Goal: Task Accomplishment & Management: Complete application form

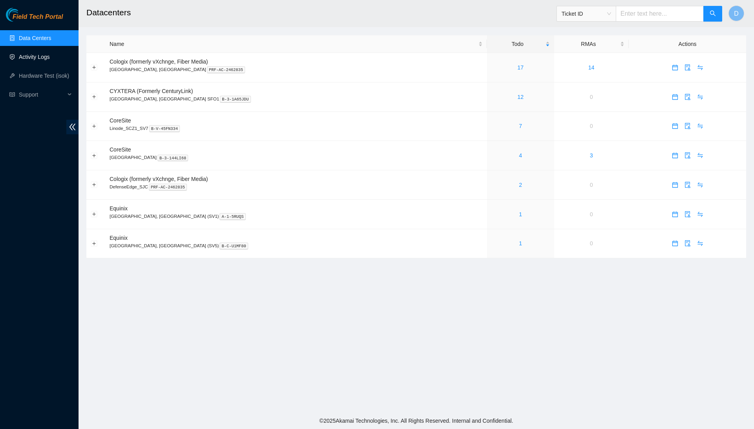
click at [47, 60] on link "Activity Logs" at bounding box center [34, 57] width 31 height 6
click at [50, 58] on link "Activity Logs" at bounding box center [34, 57] width 31 height 6
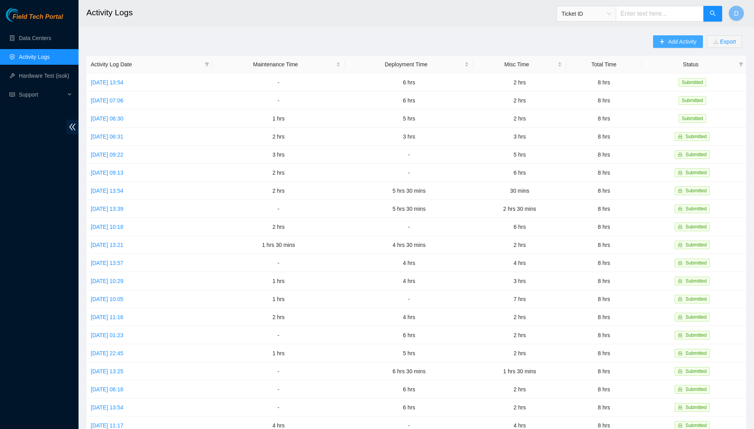
click at [684, 43] on span "Add Activity" at bounding box center [682, 41] width 28 height 9
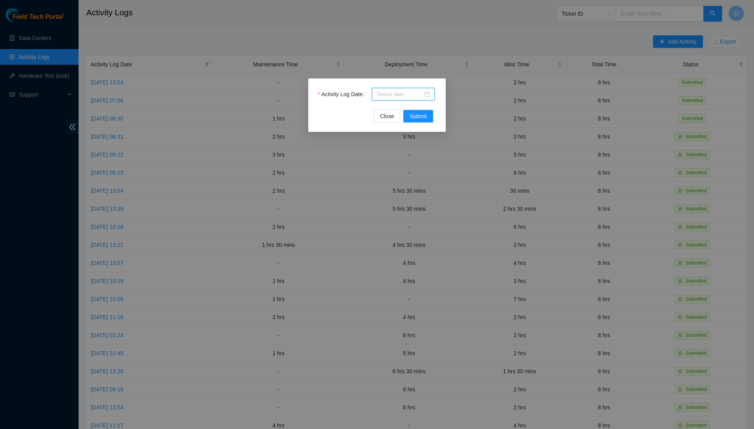
click at [403, 98] on input "Activity Log Date" at bounding box center [400, 94] width 46 height 9
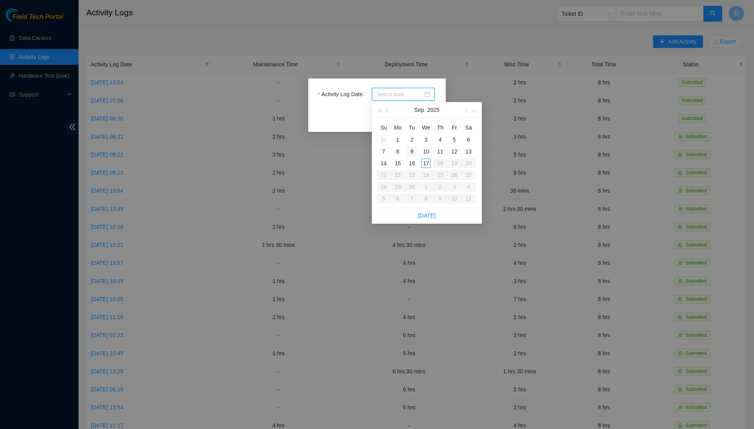
type input "2025-09-01"
type input "2025-09-09"
type input "2025-09-10"
type input "2025-09-17"
type input "2025-09-16"
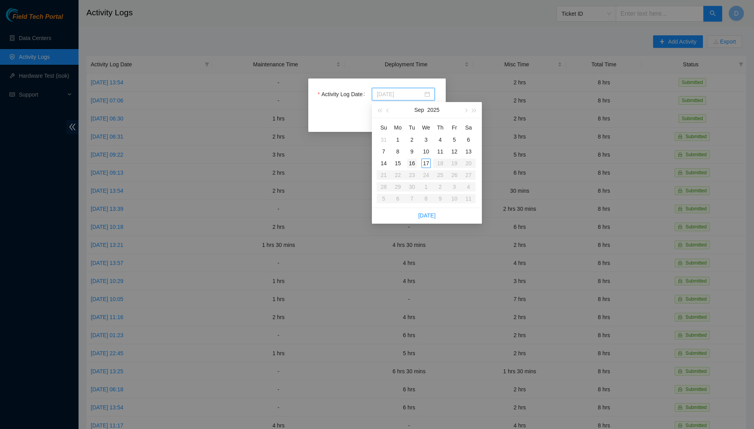
click at [416, 160] on div "16" at bounding box center [411, 163] width 9 height 9
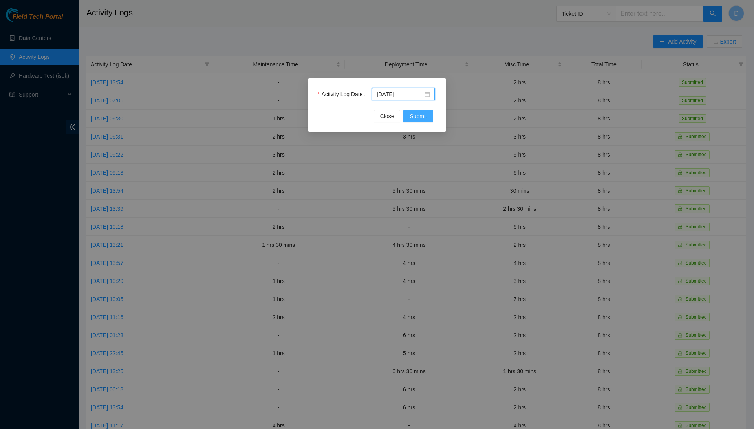
click at [425, 119] on span "Submit" at bounding box center [418, 116] width 17 height 9
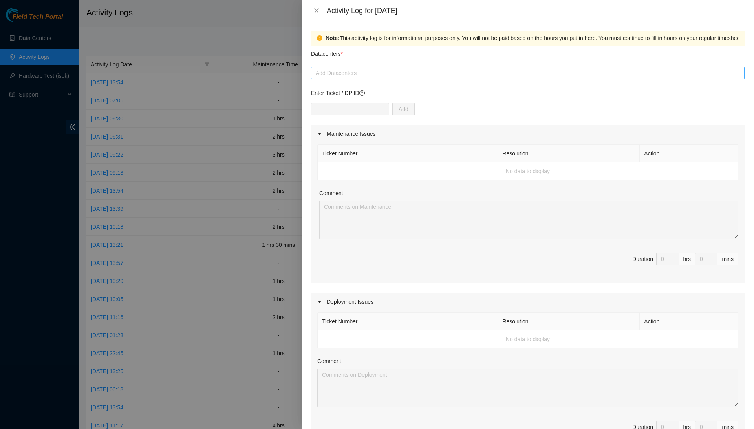
click at [405, 70] on div at bounding box center [528, 72] width 430 height 9
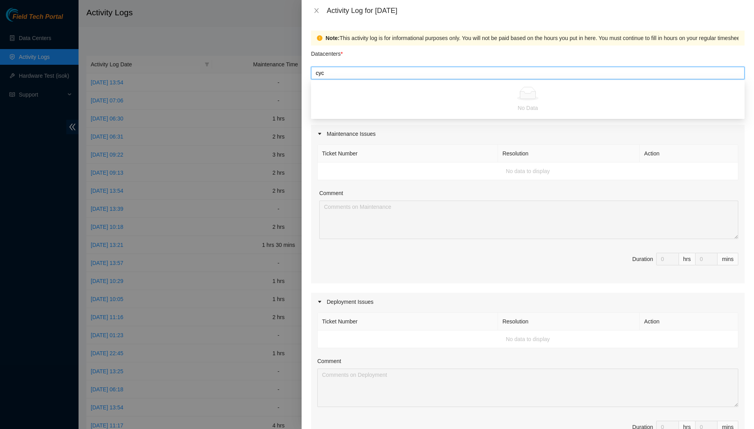
type input "cy"
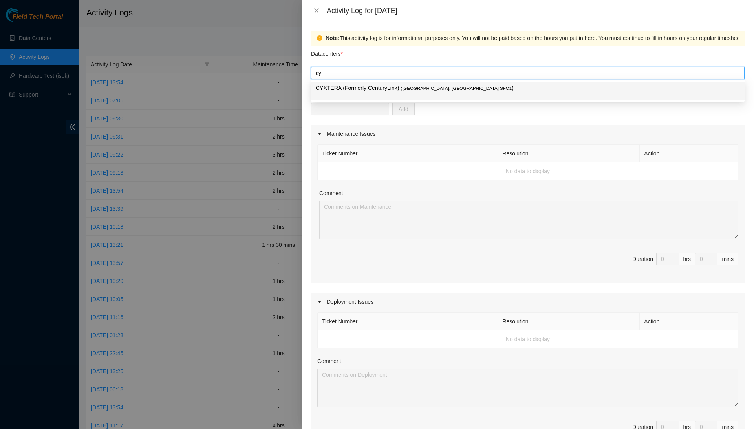
click at [408, 90] on span "( Santa Clara, CA SFO1" at bounding box center [456, 88] width 111 height 5
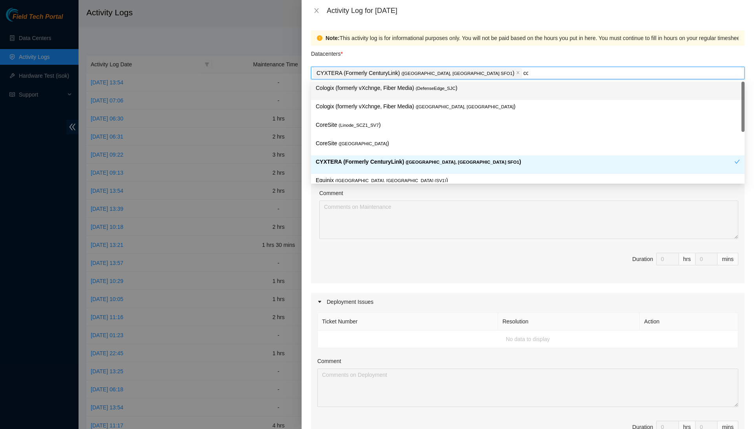
type input "core"
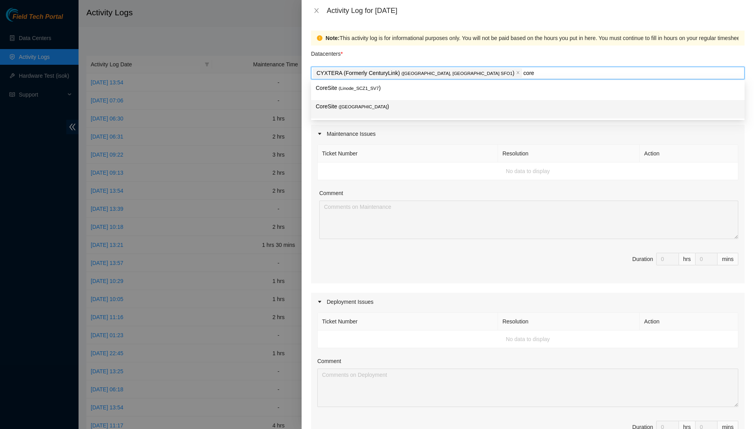
click at [410, 110] on p "CoreSite ( Santa Clara, CA SV4 )" at bounding box center [528, 106] width 424 height 9
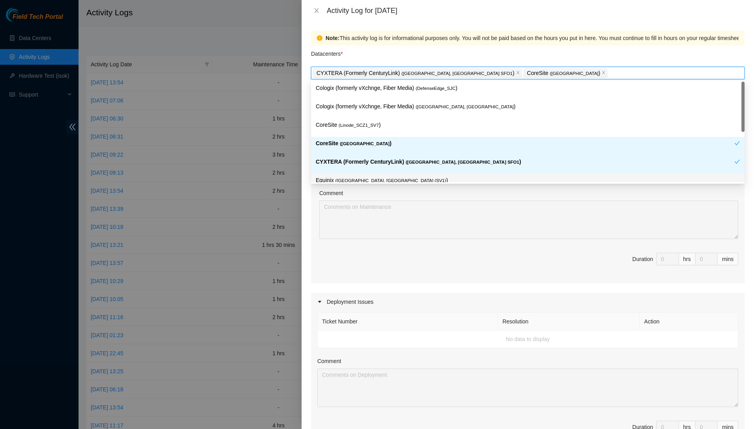
click at [313, 211] on div "Ticket Number Resolution Action No data to display Comment Duration 0 hrs 0 mins" at bounding box center [528, 213] width 434 height 141
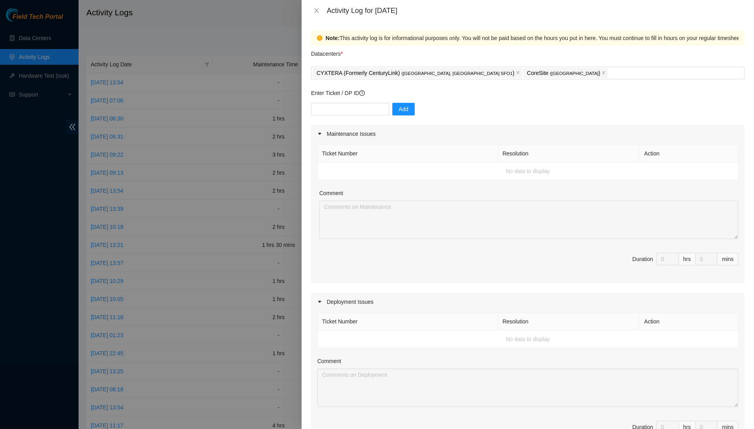
click at [374, 99] on div "Enter Ticket / DP ID Add" at bounding box center [528, 107] width 434 height 36
click at [374, 112] on input "text" at bounding box center [350, 109] width 78 height 13
type input "DP80772"
click at [406, 105] on span "Add" at bounding box center [404, 109] width 10 height 9
click at [567, 73] on div "CYXTERA (Formerly CenturyLink) ( Santa Clara, CA SFO1 ) CoreSite ( Santa Clara,…" at bounding box center [528, 73] width 430 height 11
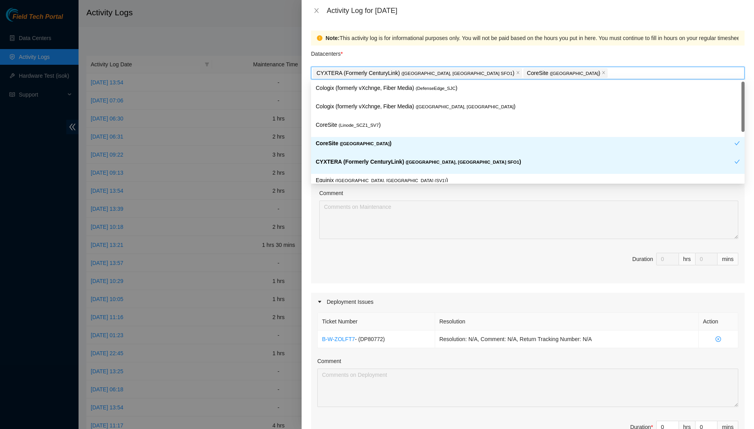
click at [279, 187] on div at bounding box center [377, 214] width 754 height 429
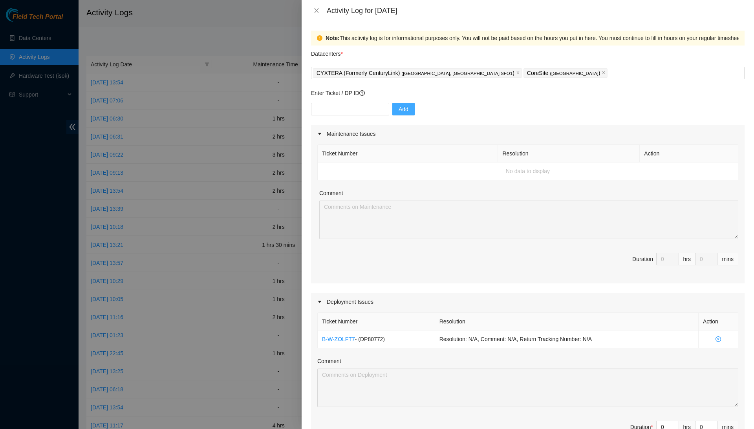
click at [363, 117] on div "Add" at bounding box center [528, 114] width 434 height 22
click at [371, 112] on input "text" at bounding box center [350, 109] width 78 height 13
type input "DP75641"
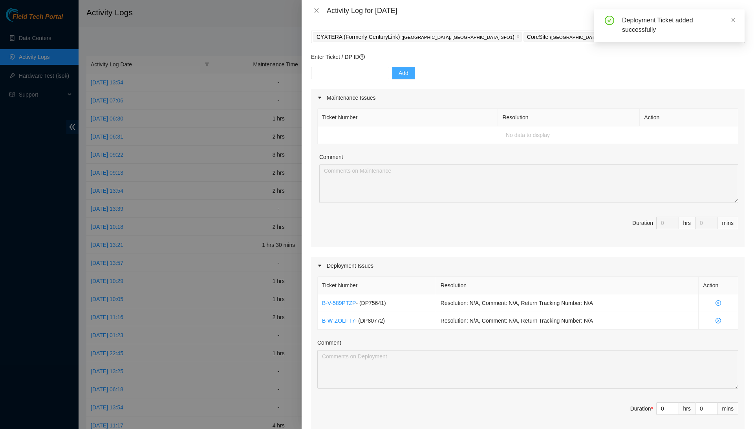
scroll to position [49, 0]
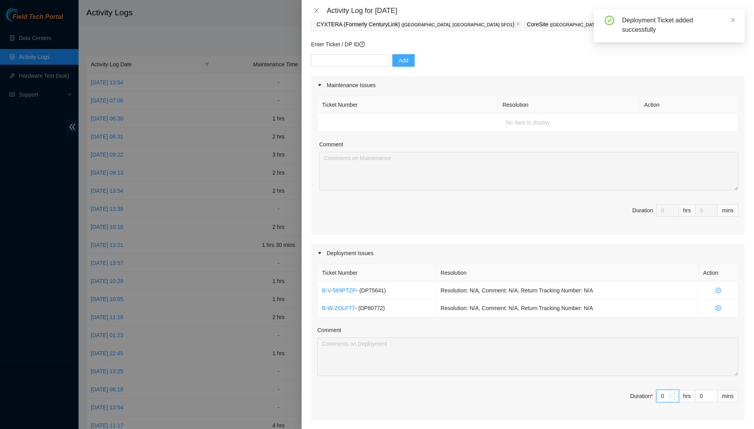
click at [664, 394] on input "0" at bounding box center [668, 397] width 22 height 12
type input "5"
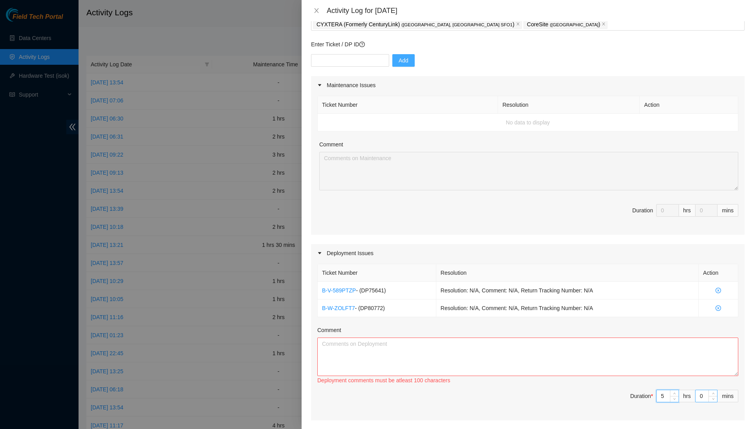
type input "5"
click at [699, 394] on input "0" at bounding box center [707, 397] width 22 height 12
type input "30"
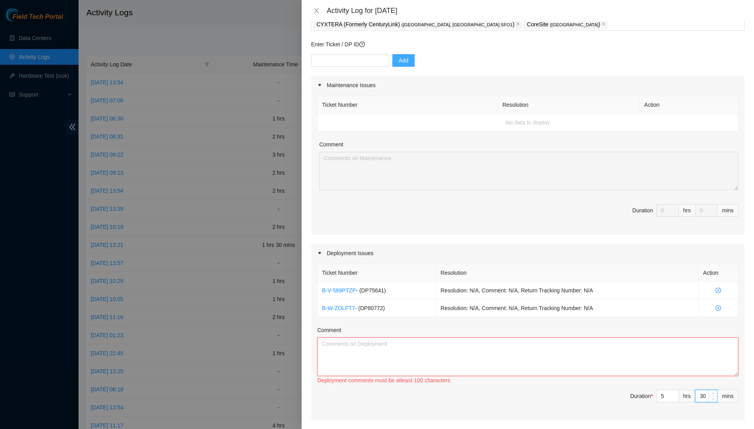
click at [714, 356] on textarea "Comment" at bounding box center [527, 357] width 421 height 39
type textarea "S"
type textarea "W"
click at [389, 358] on textarea "I was at both sites, starting and finishing these Deployments listed above." at bounding box center [527, 357] width 421 height 39
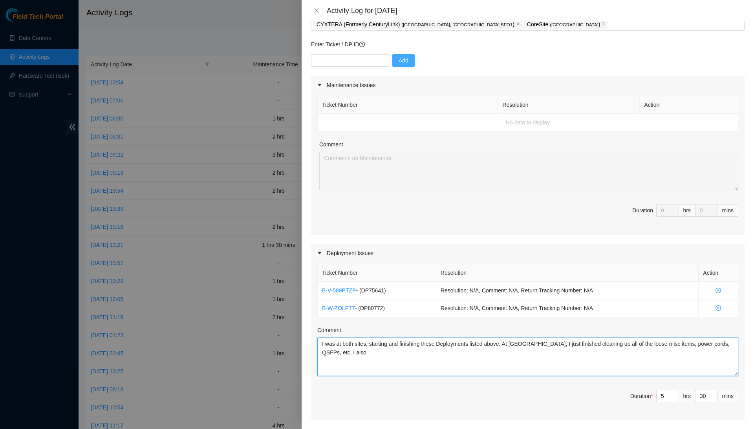
click at [391, 351] on textarea "I was at both sites, starting and finishing these Deployments listed above. At …" at bounding box center [527, 357] width 421 height 39
click at [447, 354] on textarea "I was at both sites, starting and finishing these Deployments listed above. At …" at bounding box center [527, 357] width 421 height 39
click at [477, 350] on textarea "I was at both sites, starting and finishing these Deployments listed above. At …" at bounding box center [527, 357] width 421 height 39
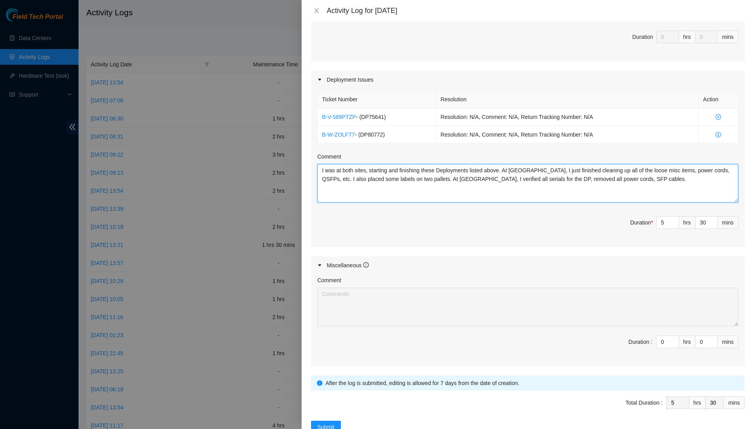
scroll to position [232, 0]
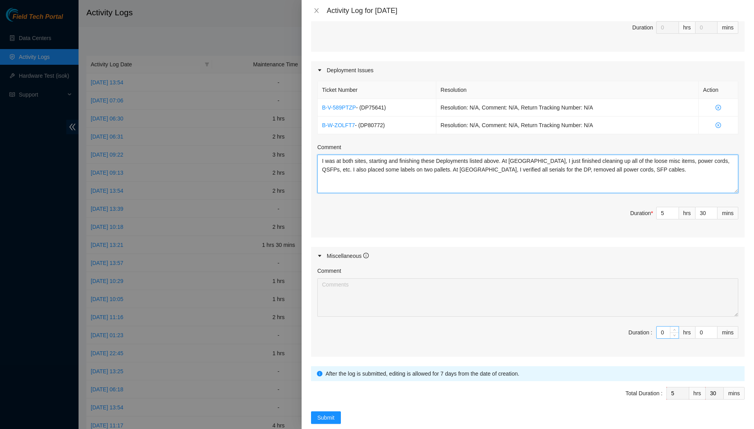
type textarea "I was at both sites, starting and finishing these Deployments listed above. At …"
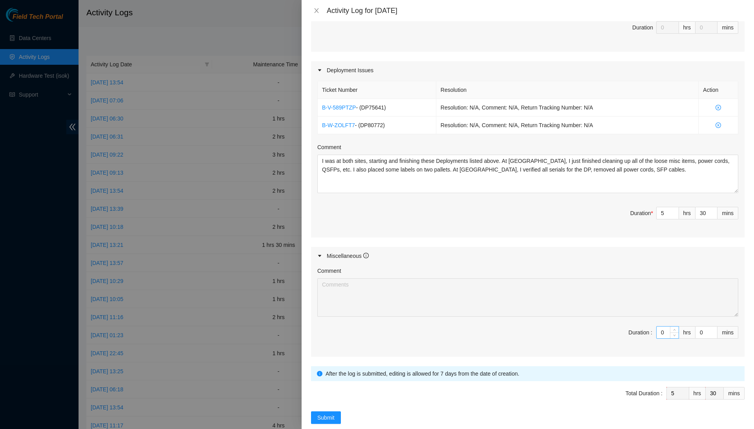
click at [666, 330] on input "0" at bounding box center [668, 333] width 22 height 12
type input "2"
type input "7"
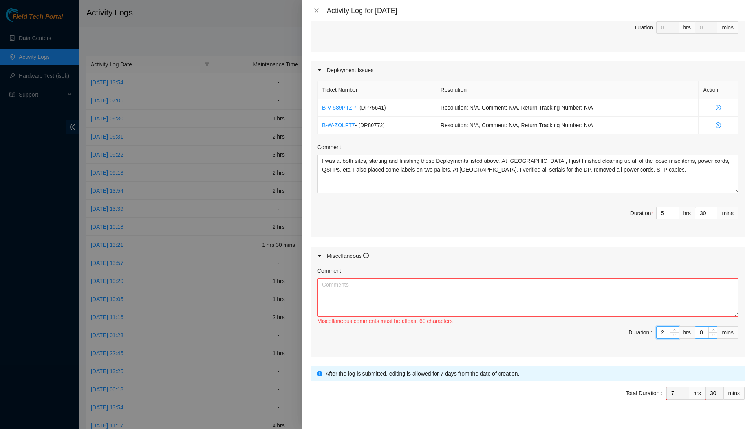
type input "2"
click at [703, 327] on input "0" at bounding box center [707, 333] width 22 height 12
type input "30"
type input "8"
type input "0"
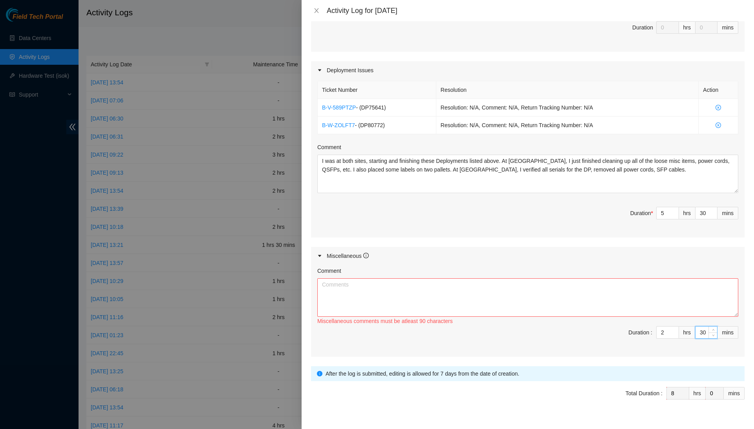
type input "30"
click at [637, 332] on div "Duration :" at bounding box center [641, 332] width 24 height 9
click at [645, 293] on textarea "Comment" at bounding box center [527, 298] width 421 height 39
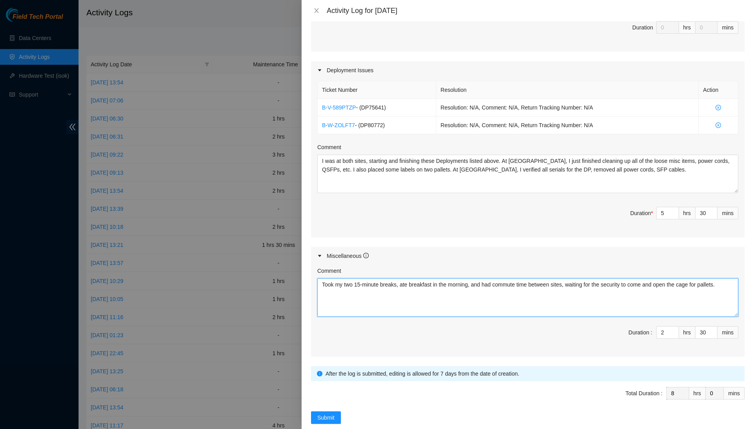
click at [626, 292] on textarea "Took my two 15-minute breaks, ate breakfast in the morning, and had commute tim…" at bounding box center [527, 298] width 421 height 39
type textarea "Took my two 15-minute breaks, ate breakfast in the morning, and had commute tim…"
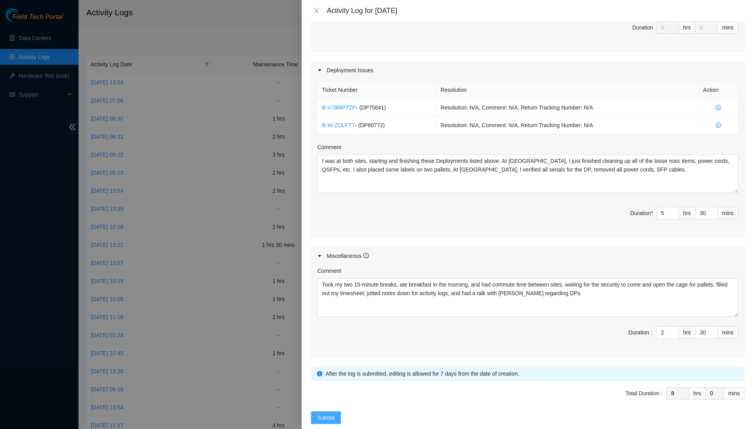
click at [332, 412] on button "Submit" at bounding box center [326, 418] width 30 height 13
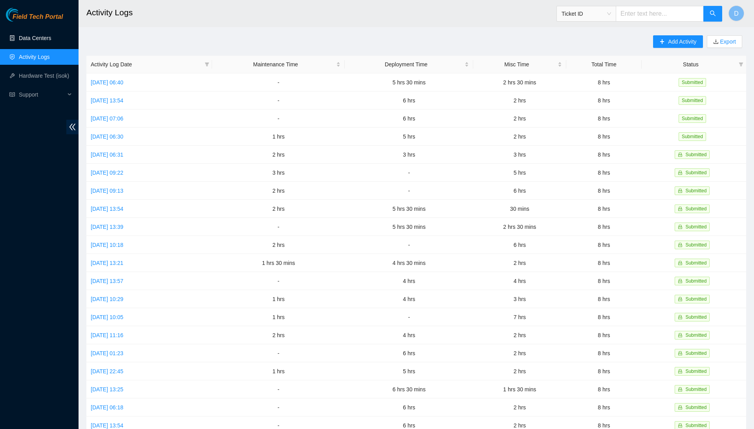
click at [20, 41] on link "Data Centers" at bounding box center [35, 38] width 32 height 6
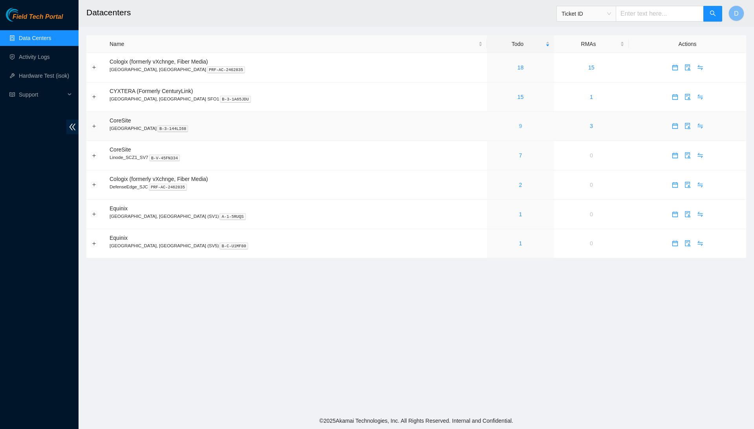
click at [519, 126] on link "9" at bounding box center [520, 126] width 3 height 6
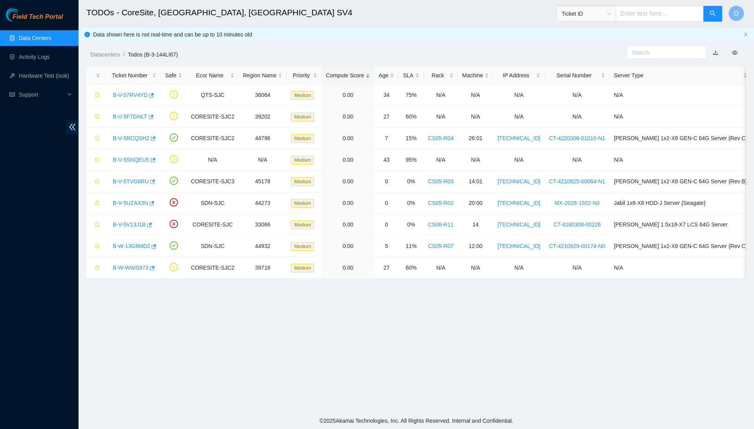
click at [38, 35] on link "Data Centers" at bounding box center [35, 38] width 32 height 6
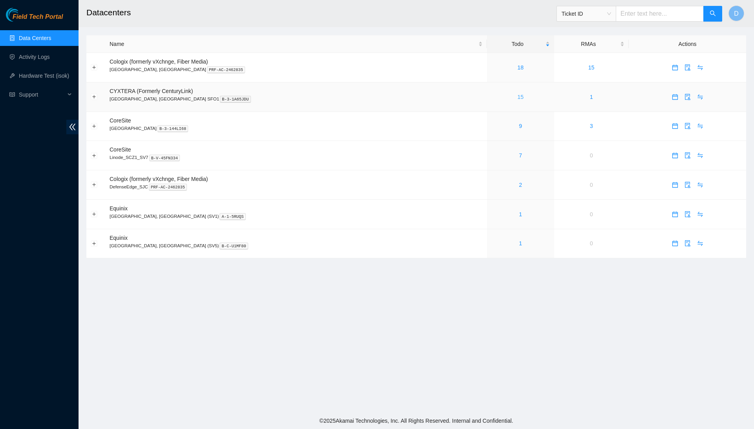
click at [518, 99] on link "15" at bounding box center [521, 97] width 6 height 6
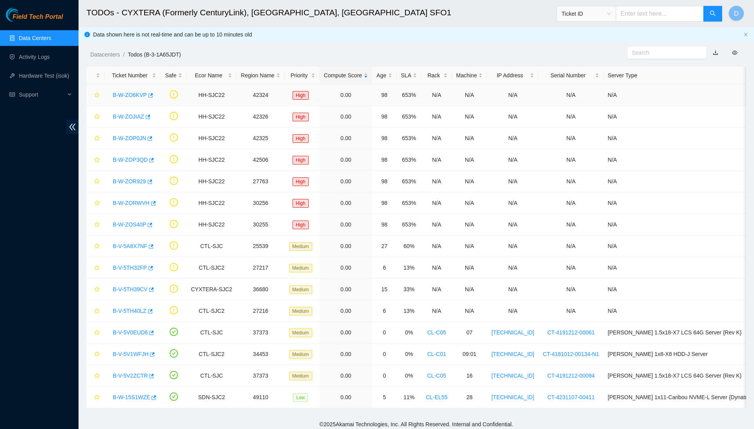
click at [140, 94] on link "B-W-ZO6KVP" at bounding box center [130, 95] width 34 height 6
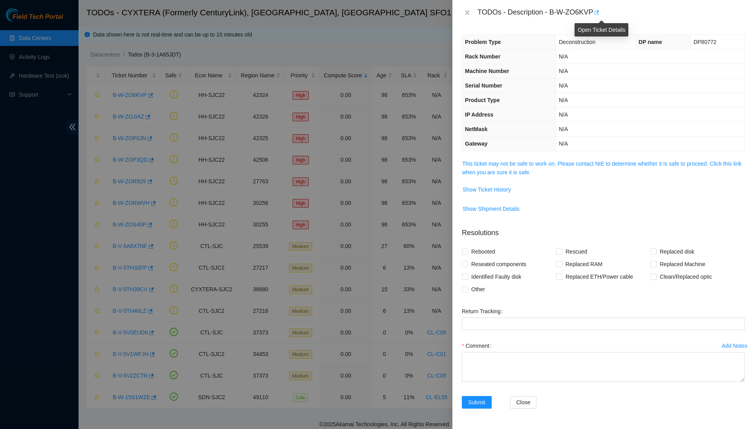
click at [600, 11] on icon "button" at bounding box center [597, 12] width 5 height 4
click at [468, 14] on icon "close" at bounding box center [467, 12] width 6 height 6
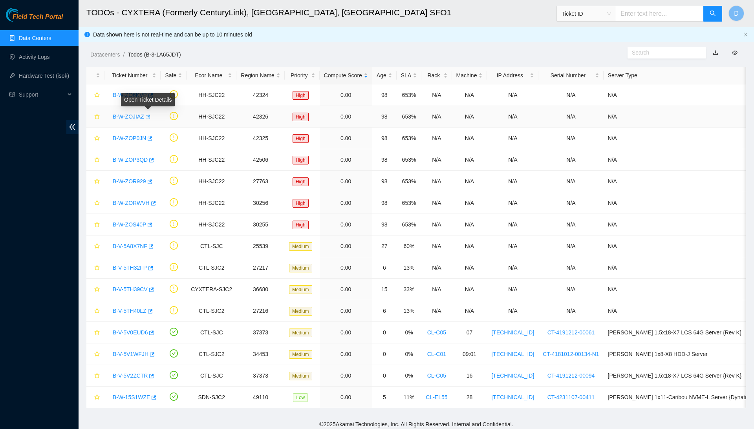
click at [151, 115] on body "Field Tech Portal Data Centers Activity Logs Hardware Test (isok) Support TODOs…" at bounding box center [377, 214] width 754 height 429
click at [150, 116] on icon "button" at bounding box center [148, 117] width 6 height 6
click at [152, 139] on icon "button" at bounding box center [150, 139] width 6 height 6
click at [154, 161] on icon "button" at bounding box center [151, 161] width 6 height 6
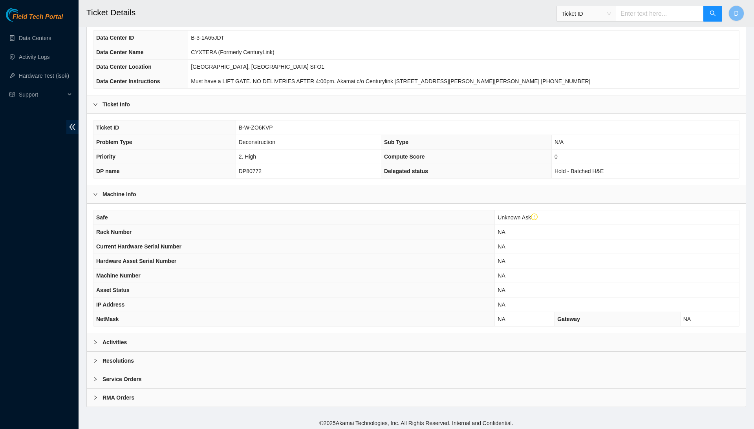
scroll to position [73, 0]
click at [274, 356] on div "Resolutions" at bounding box center [416, 361] width 659 height 18
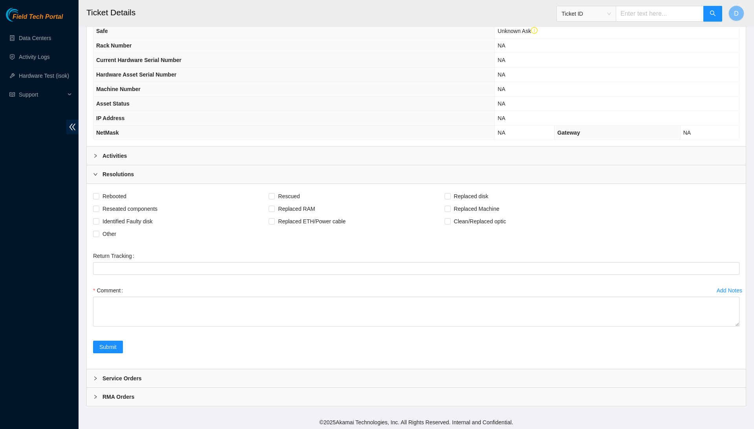
scroll to position [259, 0]
click at [236, 156] on div "Activities" at bounding box center [416, 156] width 659 height 18
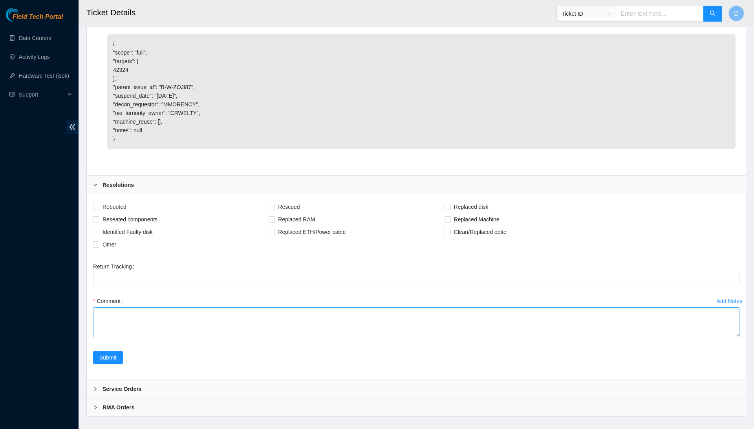
scroll to position [685, 0]
click at [203, 308] on textarea "Comment" at bounding box center [416, 323] width 647 height 30
paste textarea "B-W-ZO6KNN"
click at [112, 308] on textarea "RMA #B-W-ZO6KNN" at bounding box center [416, 323] width 647 height 30
click at [114, 308] on textarea "RMA#B-W-ZO6KNN" at bounding box center [416, 323] width 647 height 30
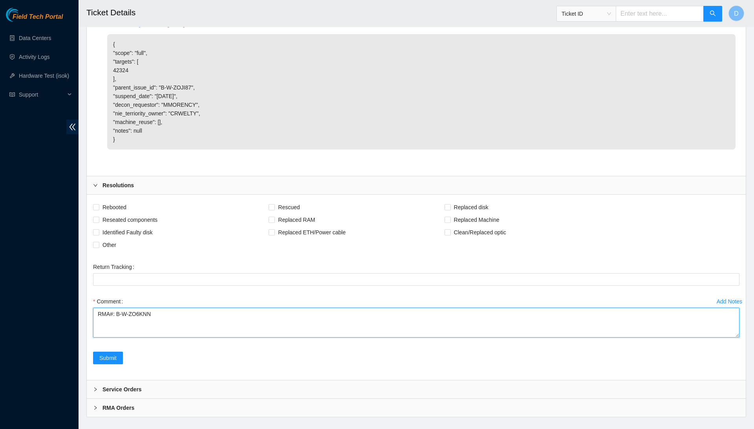
click at [164, 308] on textarea "RMA#: B-W-ZO6KNN" at bounding box center [416, 323] width 647 height 30
paste textarea "AAA2034AABN S20KB0JCK S20KB0J81 S20KB0J74 S20KB0J8C 5GTKZB3 5HNJZB3 3HJMZB3 5GT…"
click at [283, 321] on textarea "RMA#: B-W-ZO6KNN AAA2034AABN S20KB0JCK S20KB0J81 S20KB0J74 S20KB0J8C 5GTKZB3 5H…" at bounding box center [416, 323] width 647 height 30
type textarea "RMA#: B-W-ZO6KNN AAA2034AABN S20KB0JCK S20KB0J81 S20KB0J74 S20KB0J8C 5GTKZB3 5H…"
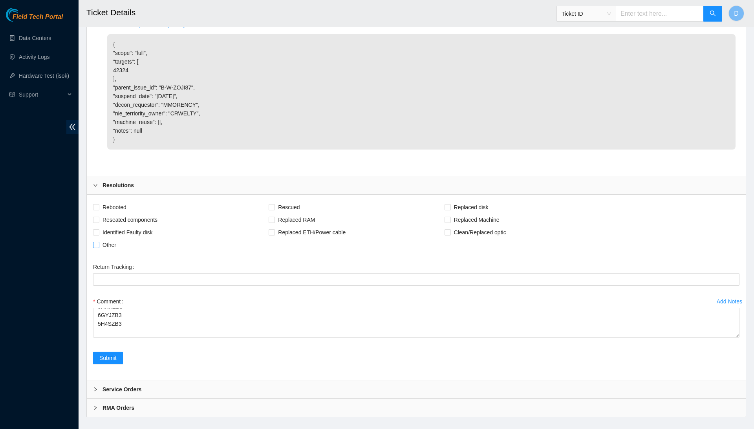
click at [101, 239] on span "Other" at bounding box center [109, 245] width 20 height 13
click at [99, 242] on input "Other" at bounding box center [96, 245] width 6 height 6
checkbox input "true"
click at [118, 352] on button "Submit" at bounding box center [108, 358] width 30 height 13
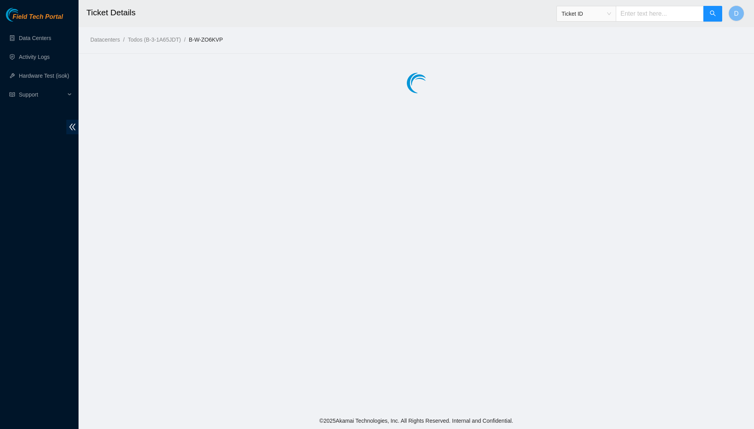
scroll to position [0, 0]
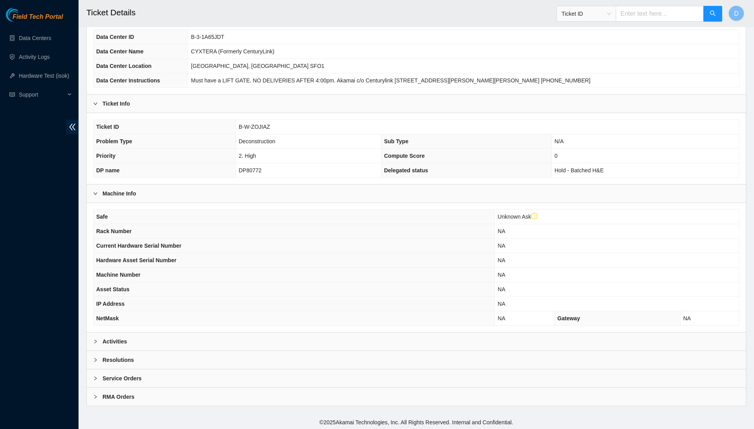
scroll to position [73, 0]
click at [199, 363] on div "Resolutions" at bounding box center [416, 361] width 659 height 18
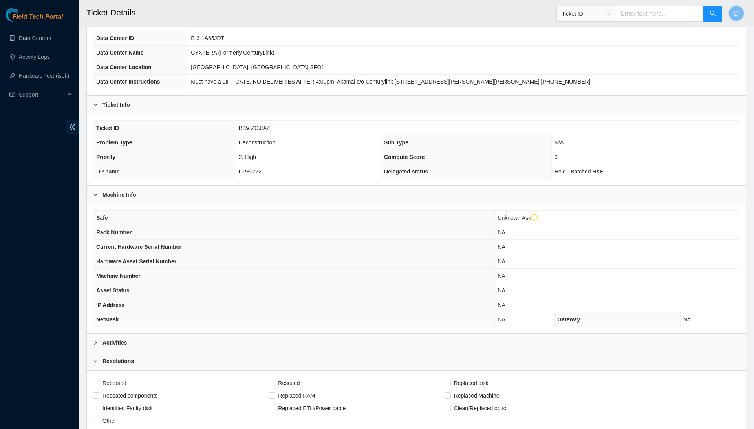
click at [224, 341] on div "Activities" at bounding box center [416, 343] width 659 height 18
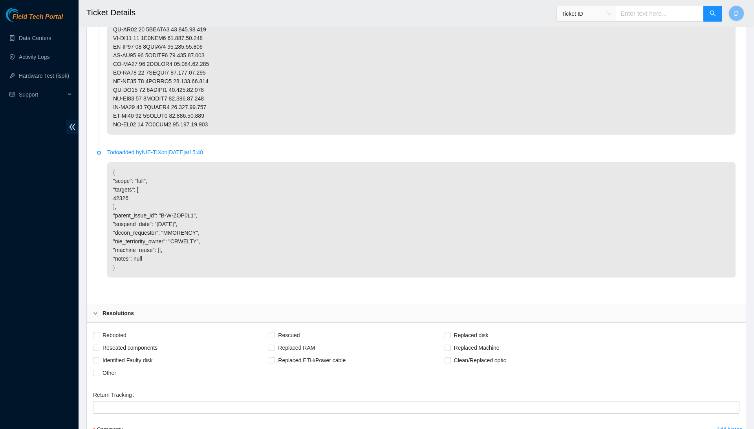
scroll to position [596, 0]
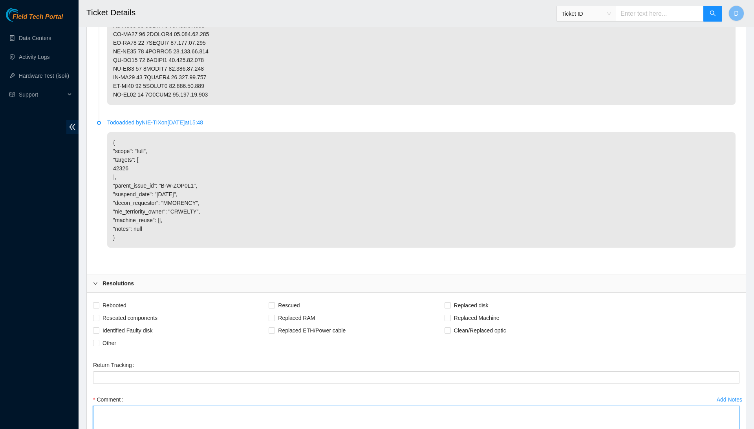
click at [230, 406] on textarea "Comment" at bounding box center [416, 421] width 647 height 30
paste textarea "B-W-ZOP0M5"
paste textarea "6GXMZB3 3H2MZB3 3H1SZB3 3HJSZB3 3HJNZB3 3HJRZB3 3HJTZB3 3HKKZB3 5H4MZB3 5HHLZB3…"
click at [245, 419] on textarea "RMA#: B-W-ZOP0M5 6GXMZB3 3H2MZB3 3H1SZB3 3HJSZB3 3HJNZB3 3HJRZB3 3HJTZB3 3HKKZB…" at bounding box center [416, 421] width 647 height 30
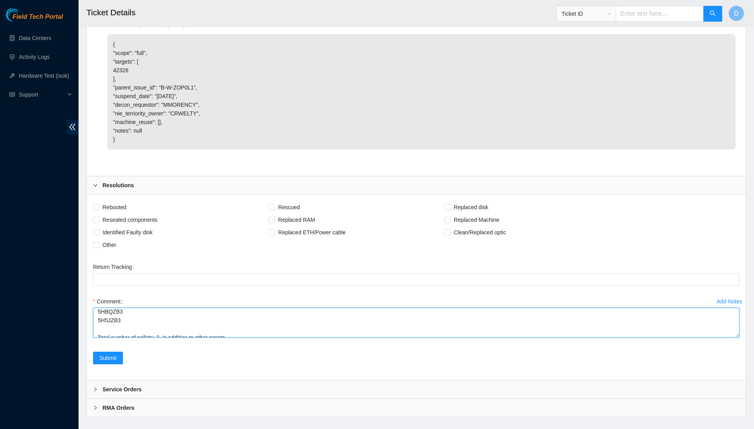
scroll to position [693, 0]
click at [174, 318] on textarea "RMA#: B-W-ZOP0M5 6GXMZB3 3H2MZB3 3H1SZB3 3HJSZB3 3HJNZB3 3HJRZB3 3HJTZB3 3HKKZB…" at bounding box center [416, 323] width 647 height 30
type textarea "RMA#: B-W-ZOP0M5 6GXMZB3 3H2MZB3 3H1SZB3 3HJSZB3 3HJNZB3 3HJRZB3 3HJTZB3 3HKKZB…"
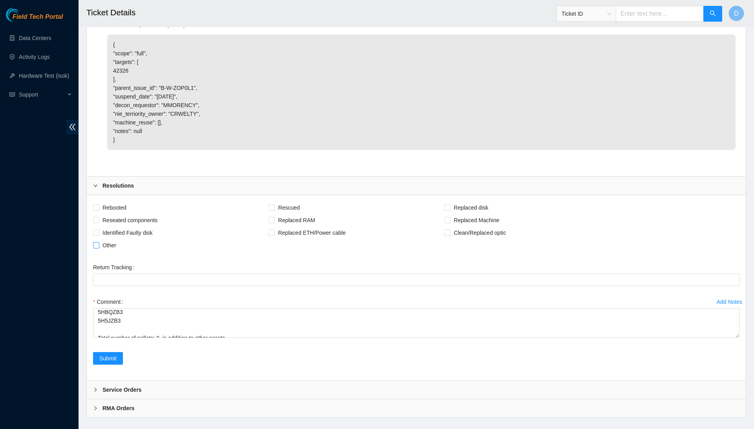
click at [116, 239] on span "Other" at bounding box center [109, 245] width 20 height 13
click at [99, 242] on input "Other" at bounding box center [96, 245] width 6 height 6
checkbox input "true"
click at [117, 354] on span "Submit" at bounding box center [107, 358] width 17 height 9
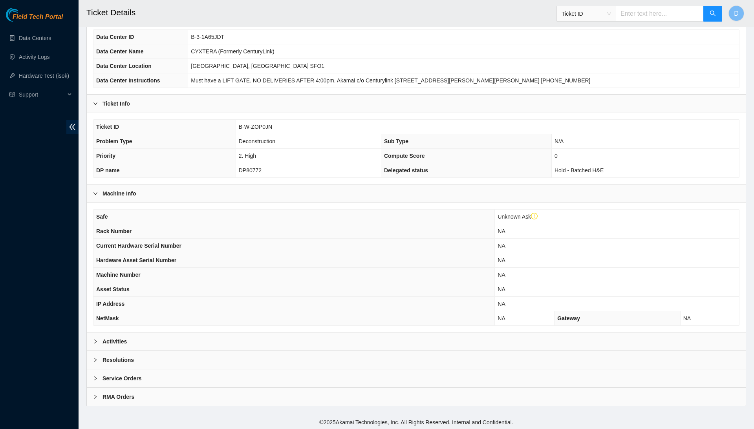
scroll to position [73, 0]
click at [206, 354] on div "Resolutions" at bounding box center [416, 361] width 659 height 18
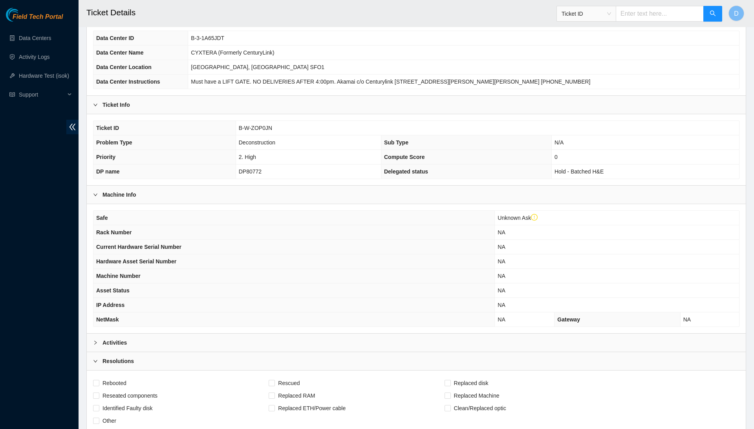
click at [218, 337] on div "Activities" at bounding box center [416, 343] width 659 height 18
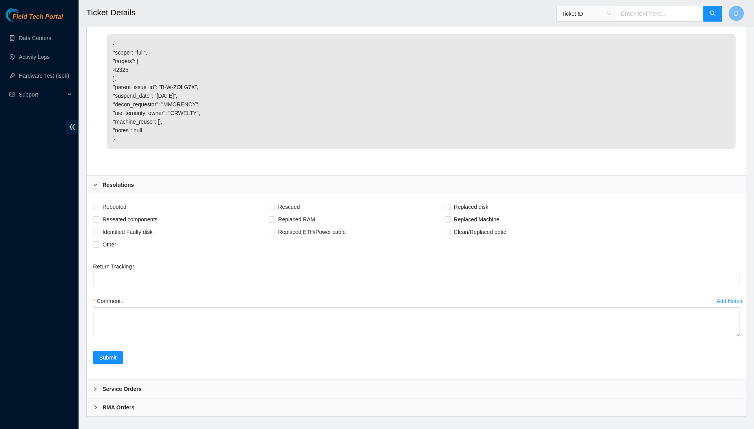
scroll to position [685, 0]
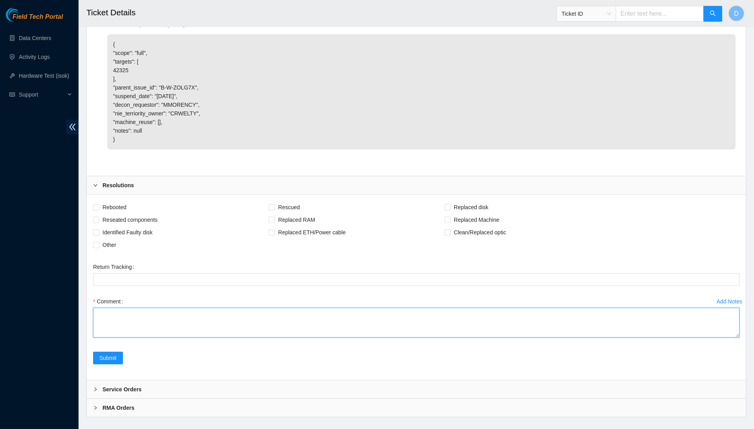
click at [350, 308] on textarea "Comment" at bounding box center [416, 323] width 647 height 30
paste textarea "B-W-ZOLSIP"
paste textarea "AAA2034AAAS S20KB0JBH S20KB0J6M S20KB0JA0 S20KB0J7M 5H5LZB3 5H5MZB3 5H4JZB3 5H4…"
click at [274, 322] on textarea "RMA#: B-W-ZOLSIP AAA2034AAAS S20KB0JBH S20KB0J6M S20KB0JA0 S20KB0J7M 5H5LZB3 5H…" at bounding box center [416, 323] width 647 height 30
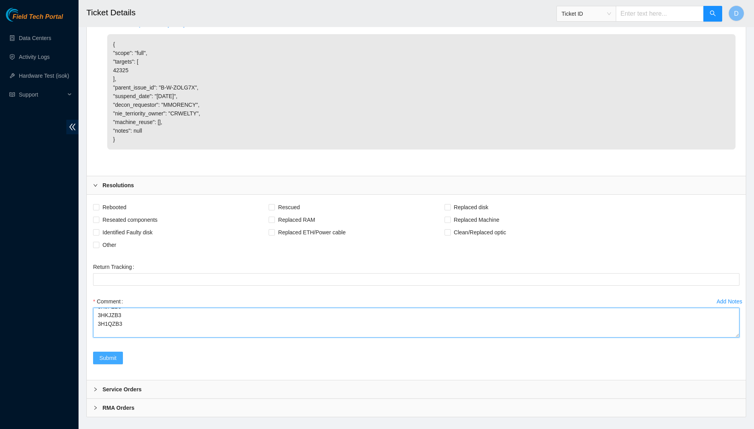
type textarea "RMA#: B-W-ZOLSIP AAA2034AAAS S20KB0JBH S20KB0J6M S20KB0JA0 S20KB0J7M 5H5LZB3 5H…"
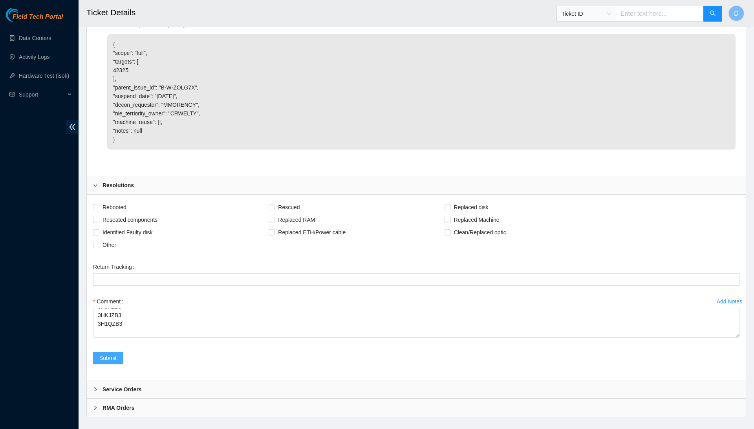
click at [115, 354] on span "Submit" at bounding box center [107, 358] width 17 height 9
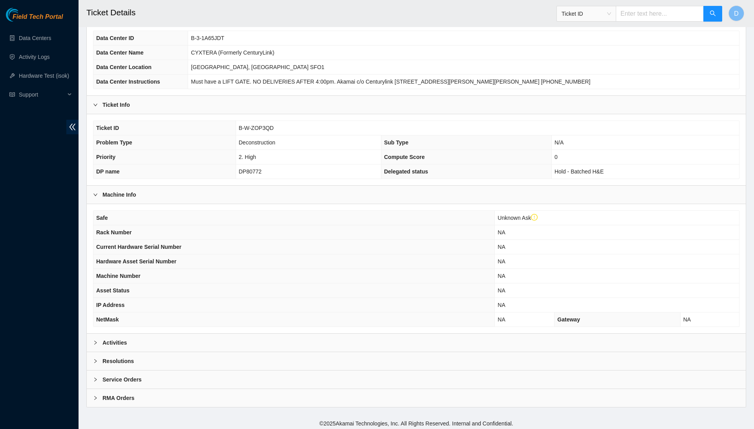
click at [173, 345] on div "Activities" at bounding box center [416, 343] width 659 height 18
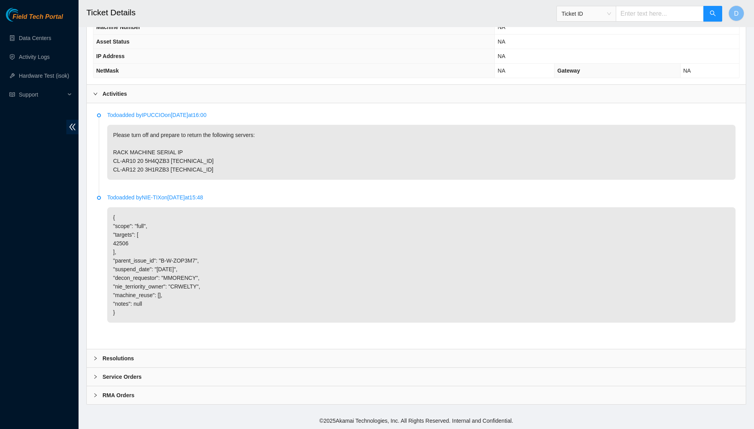
scroll to position [331, 0]
click at [245, 358] on div "Resolutions" at bounding box center [416, 359] width 659 height 18
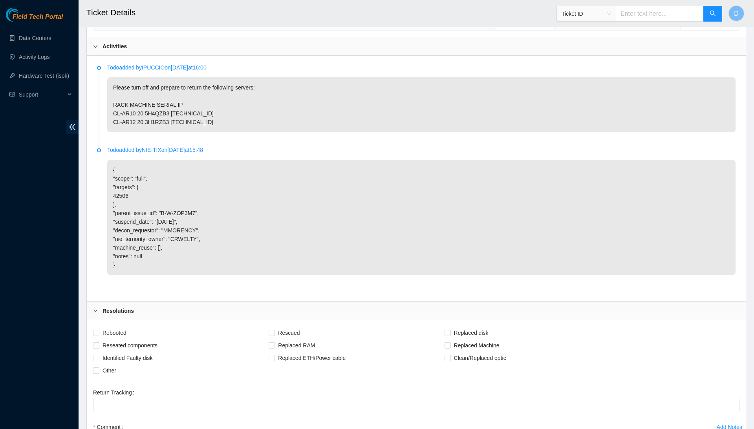
scroll to position [373, 0]
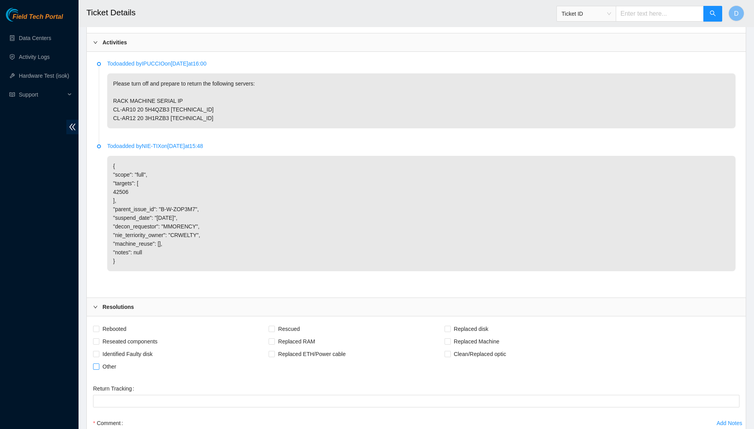
click at [117, 373] on span "Other" at bounding box center [109, 367] width 20 height 13
click at [99, 369] on input "Other" at bounding box center [96, 367] width 6 height 6
checkbox input "true"
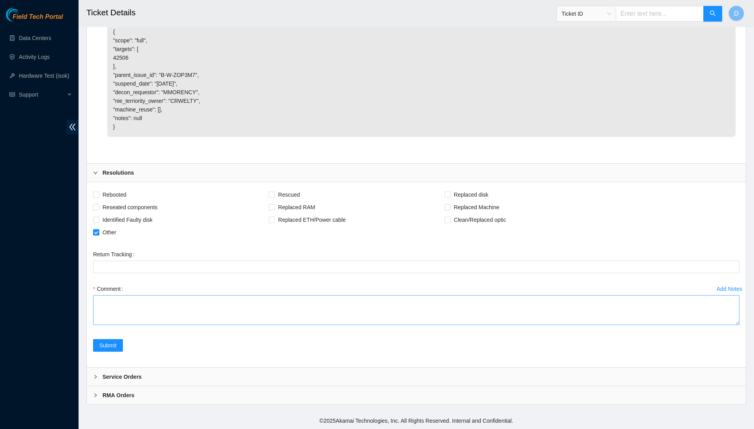
scroll to position [517, 0]
click at [217, 307] on textarea "Comment" at bounding box center [416, 310] width 647 height 30
paste textarea "B-W-ZOP0M5"
paste textarea "5H4QZB3"
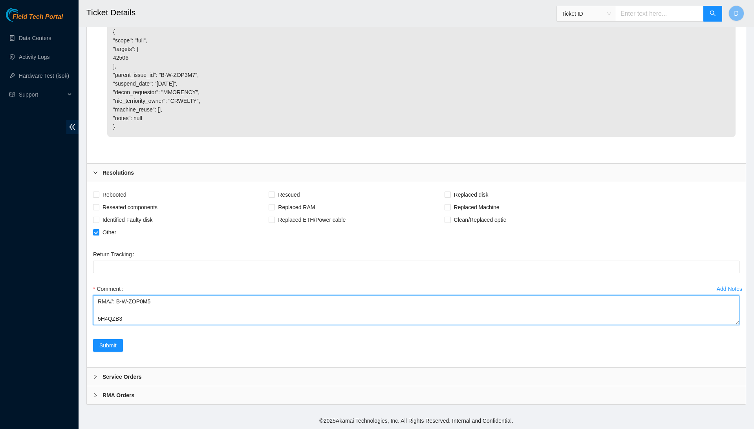
paste textarea "3H1RZB3"
click at [158, 318] on textarea "RMA#: B-W-ZOP0M5 5H4QZB3 3H1RZB3 Total of pallets:" at bounding box center [416, 310] width 647 height 30
type textarea "RMA#: B-W-ZOP0M5 5H4QZB3 3H1RZB3 Total of pallets: 3 in total, combined with ot…"
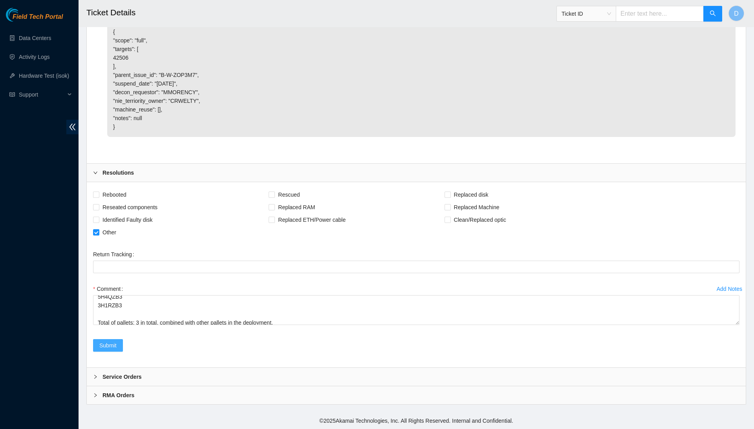
click at [112, 345] on span "Submit" at bounding box center [107, 345] width 17 height 9
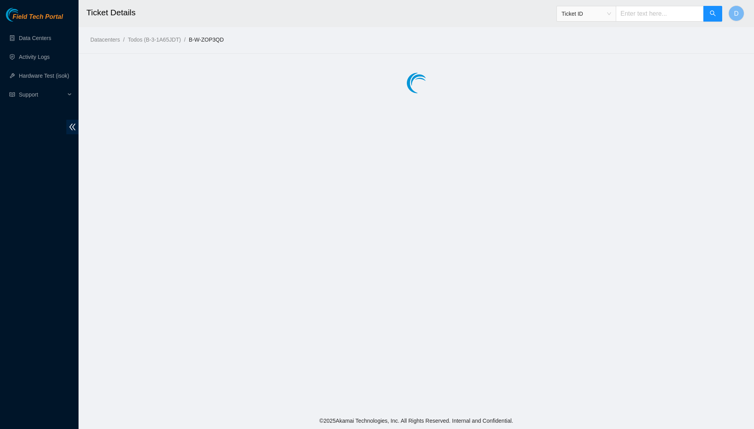
scroll to position [0, 0]
